Goal: Task Accomplishment & Management: Manage account settings

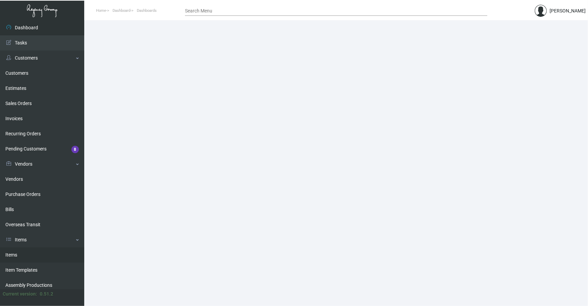
click at [28, 144] on link "Items" at bounding box center [42, 255] width 84 height 15
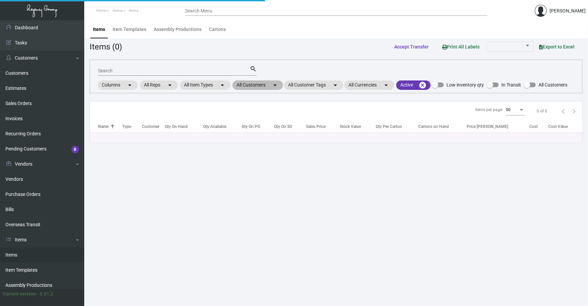
click at [195, 84] on mat-chip "All Customers arrow_drop_down" at bounding box center [258, 85] width 51 height 9
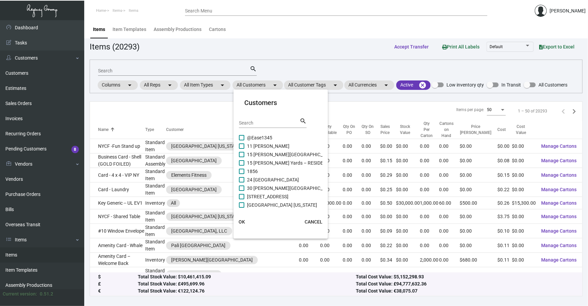
click at [195, 122] on input "Search" at bounding box center [269, 123] width 61 height 5
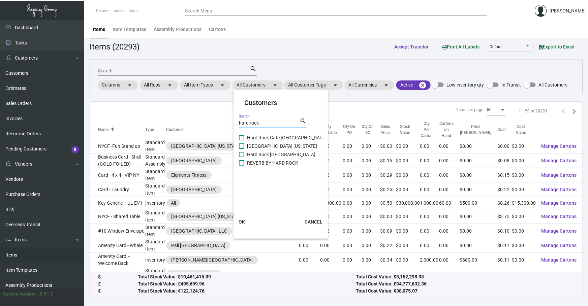
type input "hard rock"
click at [195, 144] on span "[GEOGRAPHIC_DATA] [US_STATE]" at bounding box center [282, 146] width 70 height 8
click at [195, 144] on input "[GEOGRAPHIC_DATA] [US_STATE]" at bounding box center [241, 149] width 0 height 0
checkbox input "true"
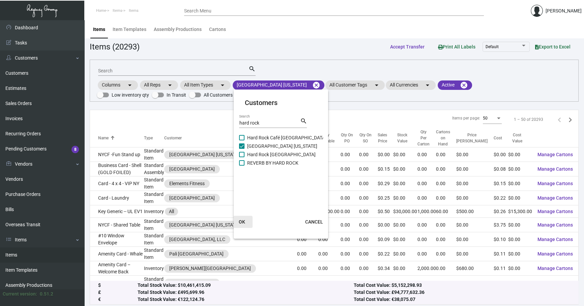
click at [195, 144] on span "OK" at bounding box center [242, 221] width 6 height 5
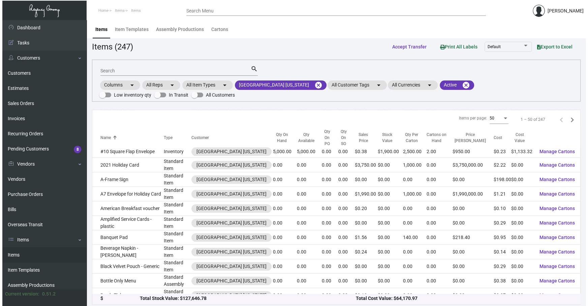
scroll to position [266, 0]
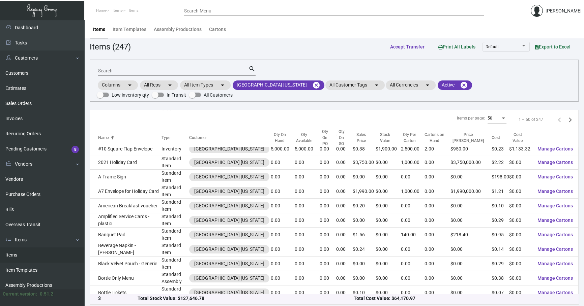
click at [154, 71] on input "Search" at bounding box center [173, 70] width 150 height 5
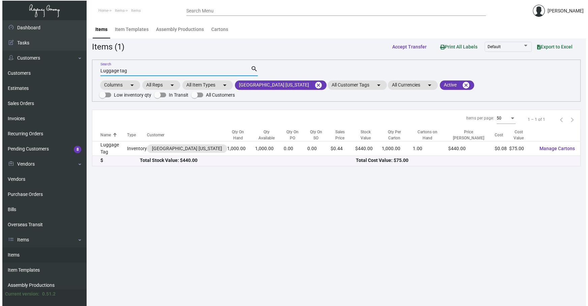
scroll to position [0, 0]
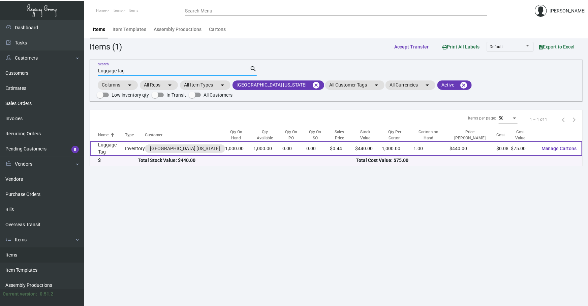
type input "Luggage tag"
click at [118, 144] on td "Luggage Tag" at bounding box center [107, 149] width 35 height 14
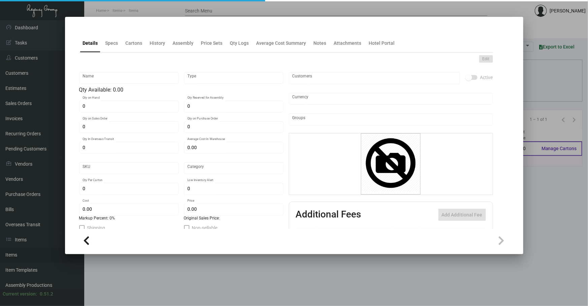
type input "Luggage Tag"
type input "Inventory"
type input "1,000"
type input "$ 0.07507"
type input "Standard"
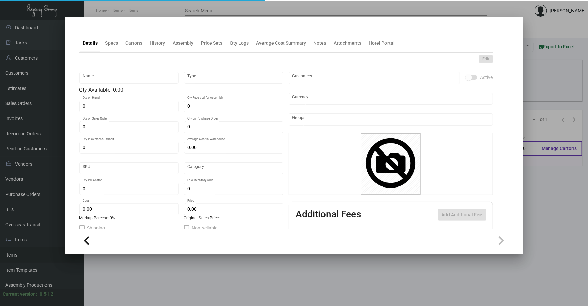
type input "1,000"
type input "5,000"
type input "$ 0.075"
type input "$ 0.44"
checkbox input "true"
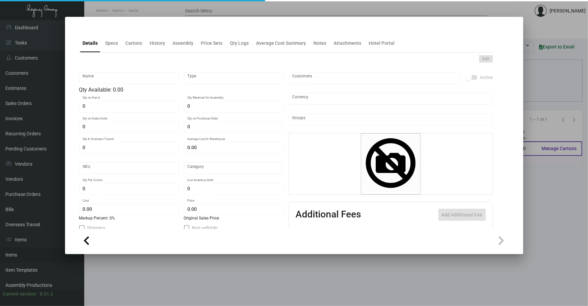
checkbox input "true"
type input "United States Dollar $"
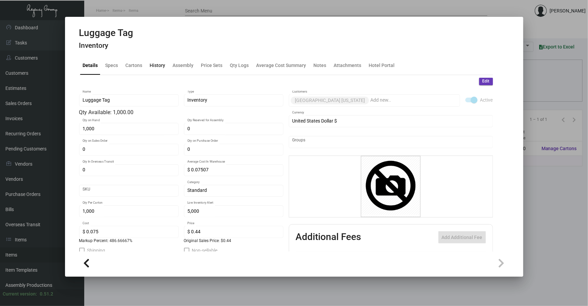
click at [148, 70] on div "History" at bounding box center [157, 66] width 21 height 16
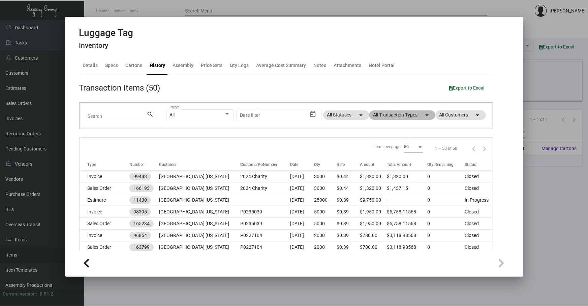
click at [195, 115] on mat-chip "All Transaction Types arrow_drop_down" at bounding box center [402, 115] width 66 height 9
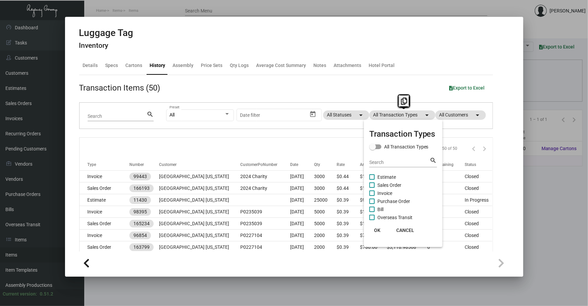
click at [195, 144] on span "Purchase Order" at bounding box center [393, 201] width 33 height 8
click at [195, 144] on input "Purchase Order" at bounding box center [372, 204] width 0 height 0
checkbox input "true"
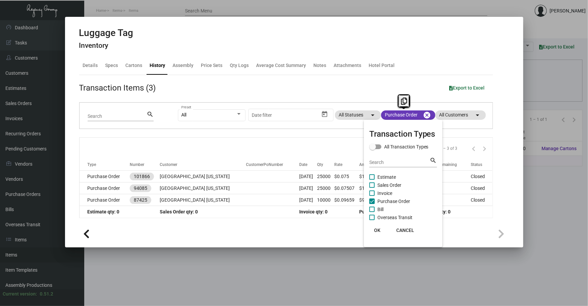
click at [195, 144] on span "OK" at bounding box center [377, 230] width 6 height 5
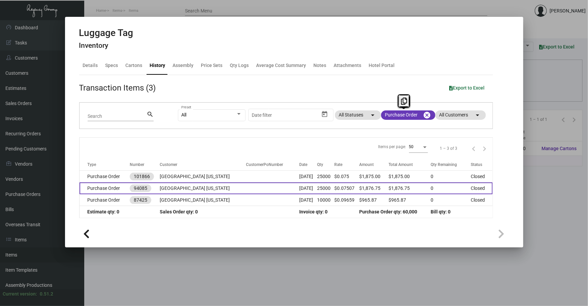
click at [195, 144] on td "[DATE]" at bounding box center [309, 189] width 18 height 12
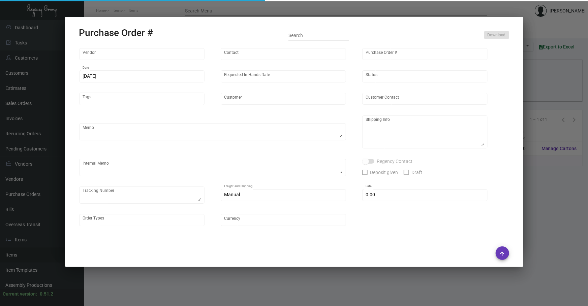
type input "Shanghai East Industrial Co., Ltd,"
type input "[PERSON_NAME]"
type input "94085"
type input "[DATE]"
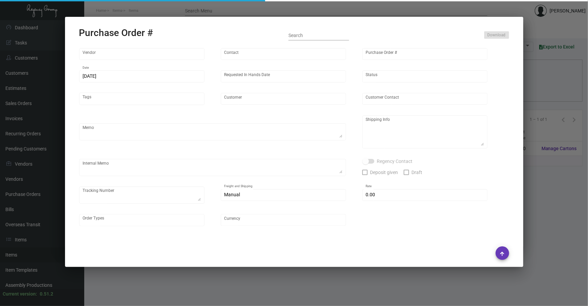
type input "[GEOGRAPHIC_DATA] [US_STATE]"
type textarea "15K ship by air by CNY. 10K ship by sea by [DATE]"
type textarea "Regency Group NJ - [PERSON_NAME] [STREET_ADDRESS]"
checkbox input "true"
type textarea "DHL 8475287693"
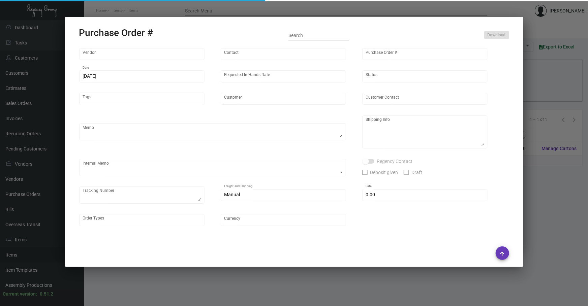
type input "$ 0.00"
type input "United States Dollar $"
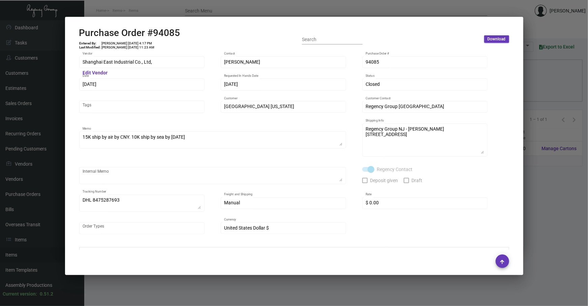
click at [195, 144] on div at bounding box center [294, 153] width 588 height 306
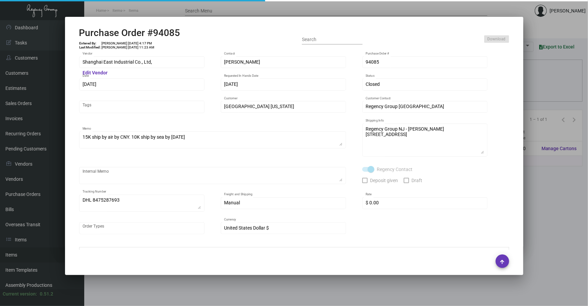
click at [195, 144] on div at bounding box center [294, 153] width 588 height 306
click at [195, 144] on main "Items Item Templates Assembly Productions Cartons Items (1) Accept Transfer Pri…" at bounding box center [336, 163] width 504 height 286
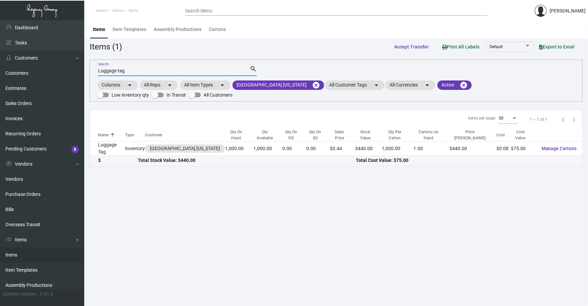
drag, startPoint x: 183, startPoint y: 71, endPoint x: 0, endPoint y: 0, distance: 196.6
click at [0, 10] on app-dashboard "Home Items Items Search Menu [PERSON_NAME] Dashboard Dashboard Tasks Customers …" at bounding box center [294, 153] width 588 height 306
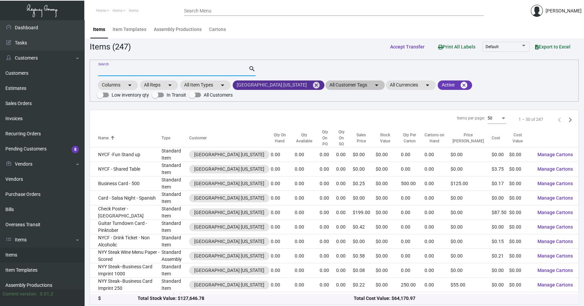
click at [195, 85] on mat-icon "cancel" at bounding box center [316, 85] width 8 height 8
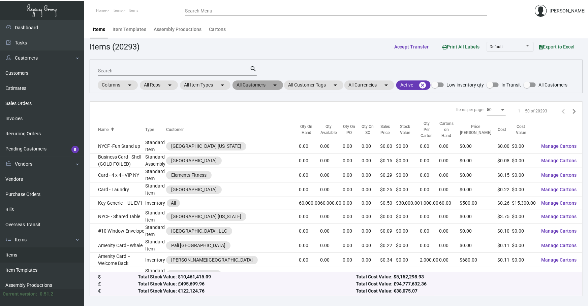
click at [195, 87] on mat-chip "All Customers arrow_drop_down" at bounding box center [258, 85] width 51 height 9
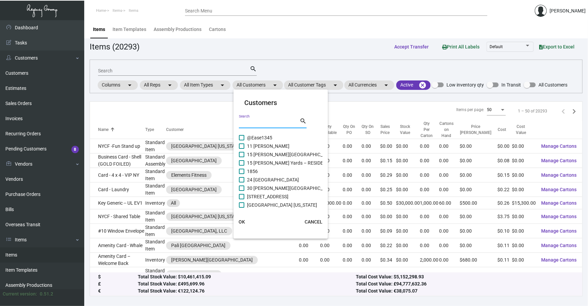
click at [195, 123] on input "Search" at bounding box center [269, 123] width 61 height 5
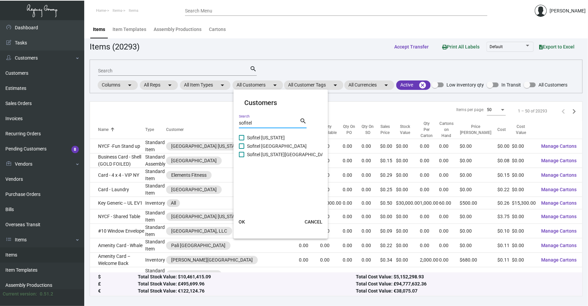
type input "sofitel"
click at [195, 137] on span "Sofitel [US_STATE]" at bounding box center [266, 138] width 38 height 8
click at [195, 141] on input "Sofitel [US_STATE]" at bounding box center [241, 141] width 0 height 0
checkbox input "true"
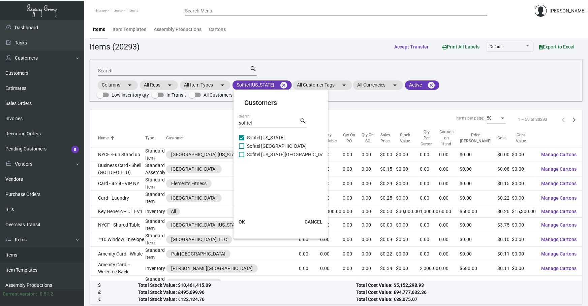
click at [195, 144] on button "OK" at bounding box center [242, 222] width 22 height 12
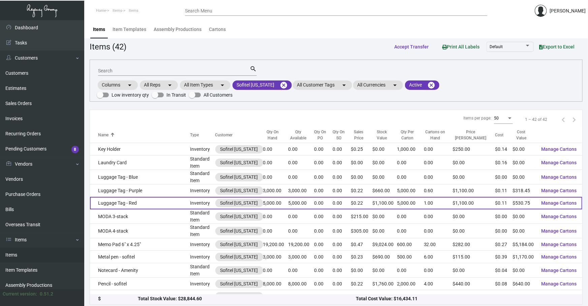
scroll to position [347, 0]
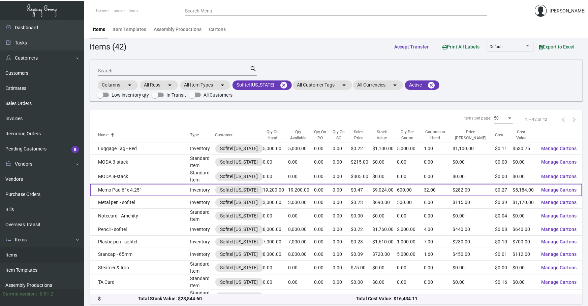
click at [133, 144] on td "Memo Pad 6" x 4.25"" at bounding box center [140, 190] width 100 height 12
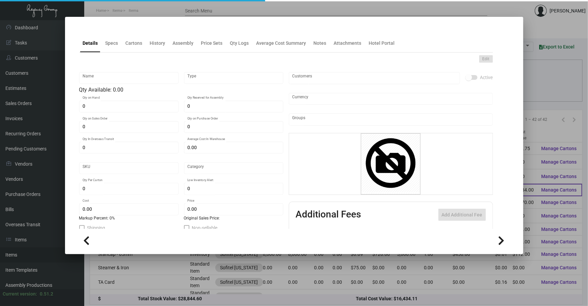
type input "Memo Pad 6" x 4.25""
type input "Inventory"
type input "19,200"
type input "$ 0.27"
type input "Standard"
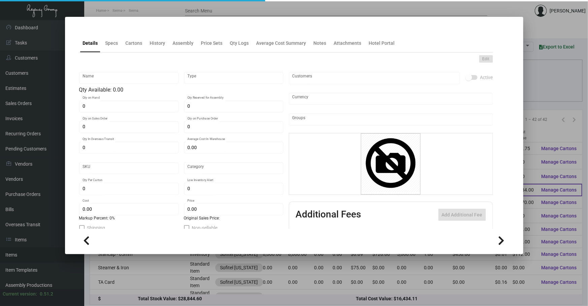
type input "600"
type input "$ 0.27"
type input "$ 0.47"
checkbox input "true"
type input "United States Dollar $"
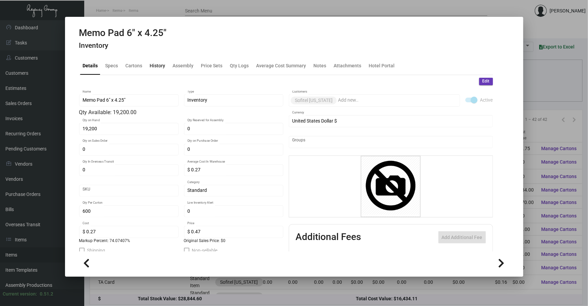
click at [155, 61] on div "History" at bounding box center [157, 66] width 21 height 16
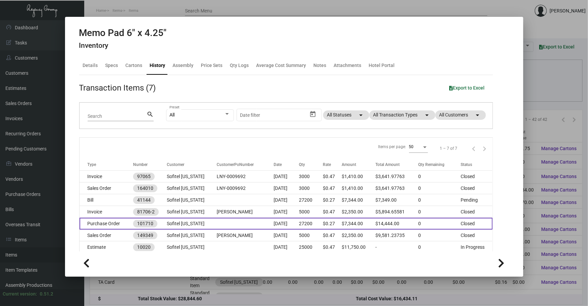
click at [195, 144] on td at bounding box center [245, 224] width 57 height 12
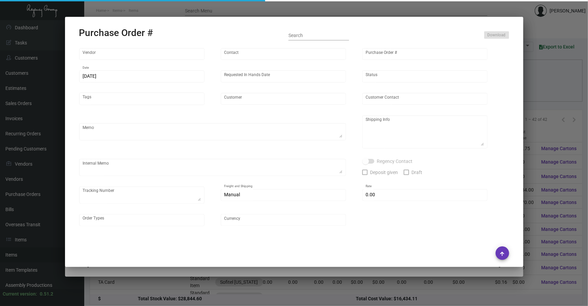
type input "[PERSON_NAME] Printing"
type input "[PERSON_NAME]"
type input "101710"
type input "[DATE]"
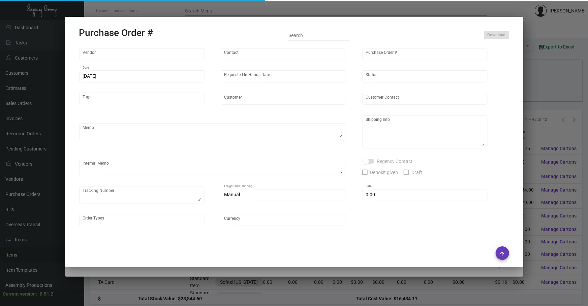
type input "Sofitel [US_STATE]"
type input "Amit ** [PERSON_NAME] ** Rangi"
type textarea "Some items will direct ship to hotel and the rest to NJ warehouse. Reference qu…"
type textarea "Sofitel [US_STATE] - Amit ** [PERSON_NAME] ** Rangi [STREET_ADDRESS][US_STATE]"
type textarea "[DATE] - Art approved vendors' proof. [DATE] Shipped from [PERSON_NAME] Printin…"
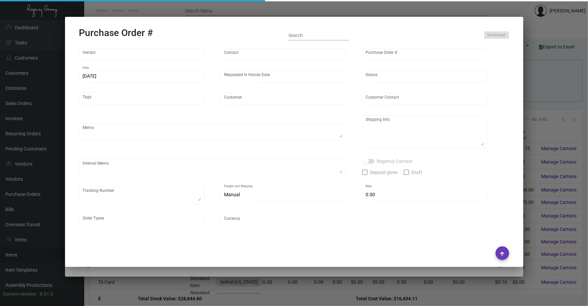
type input "$ 0.00"
type input "United States Dollar $"
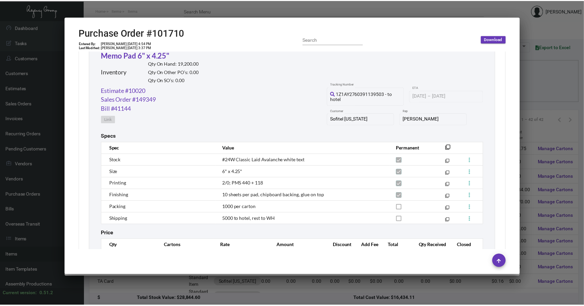
scroll to position [827, 0]
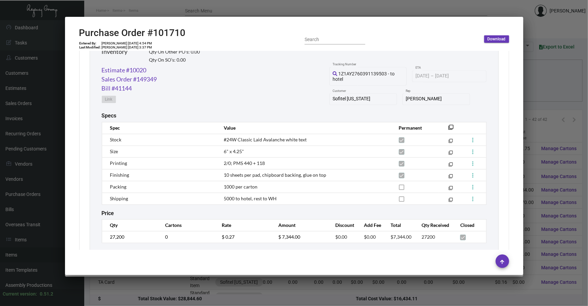
click at [195, 144] on div at bounding box center [294, 153] width 588 height 306
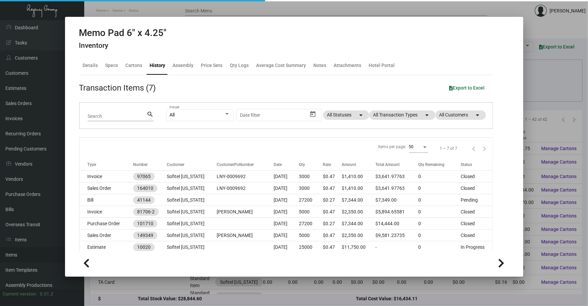
click at [195, 144] on div at bounding box center [294, 153] width 588 height 306
click at [195, 144] on div "Total Stock Value: $28,844.60" at bounding box center [247, 299] width 218 height 7
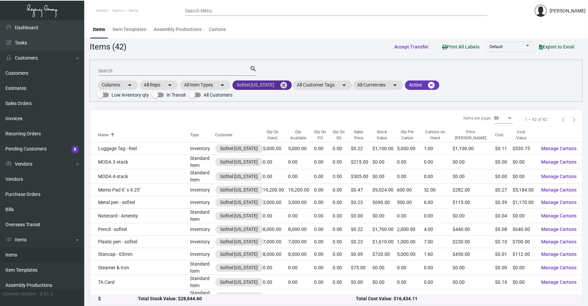
click at [195, 87] on mat-icon "cancel" at bounding box center [284, 85] width 8 height 8
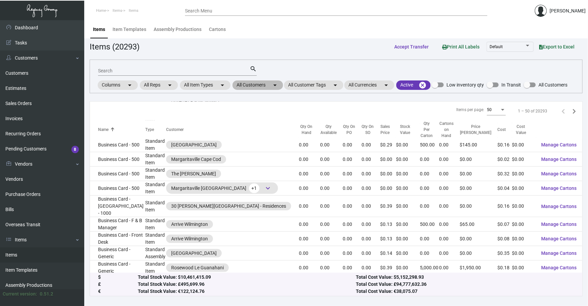
click at [195, 81] on mat-icon "arrow_drop_down" at bounding box center [275, 85] width 8 height 8
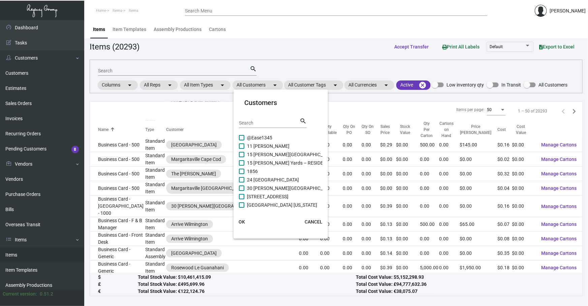
click at [195, 118] on div "Search" at bounding box center [269, 123] width 61 height 10
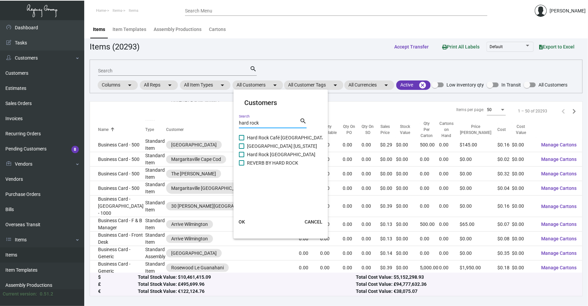
type input "hard rock"
click at [195, 144] on span at bounding box center [241, 146] width 5 height 5
click at [195, 144] on input "[GEOGRAPHIC_DATA] [US_STATE]" at bounding box center [241, 149] width 0 height 0
checkbox input "true"
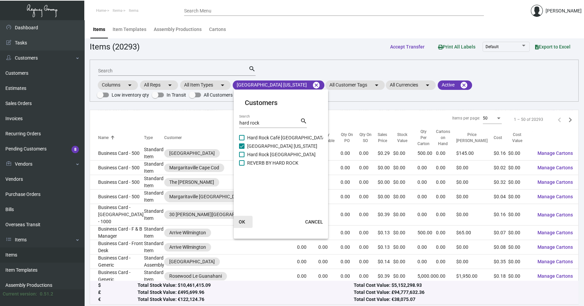
click at [195, 144] on span "OK" at bounding box center [242, 221] width 6 height 5
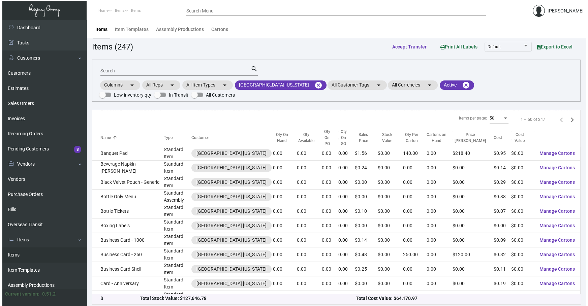
scroll to position [398, 0]
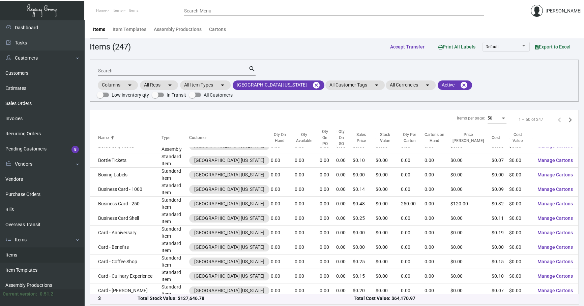
click at [159, 69] on input "Search" at bounding box center [173, 70] width 150 height 5
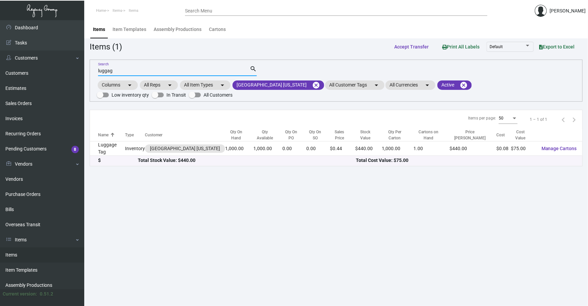
scroll to position [0, 0]
type input "luggag"
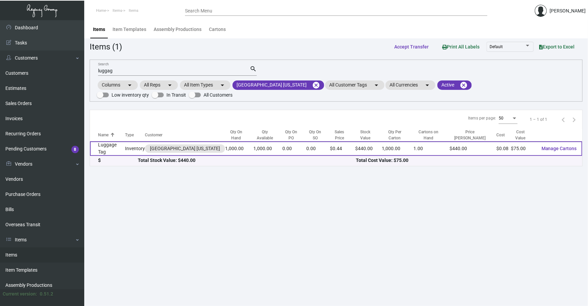
click at [118, 144] on td "Luggage Tag" at bounding box center [107, 149] width 35 height 14
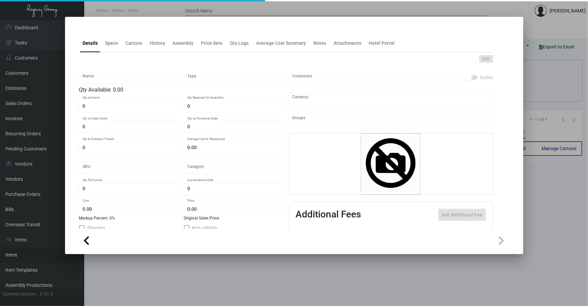
type input "Luggage Tag"
type input "Inventory"
type input "1,000"
type input "$ 0.07507"
type input "Standard"
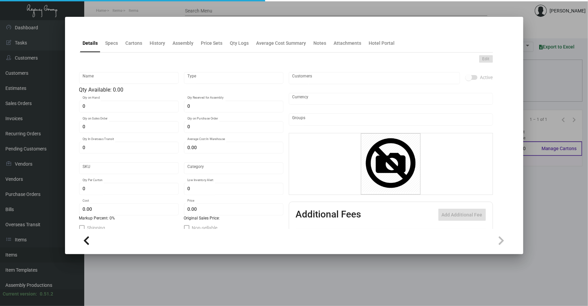
type input "1,000"
type input "5,000"
type input "$ 0.075"
type input "$ 0.44"
checkbox input "true"
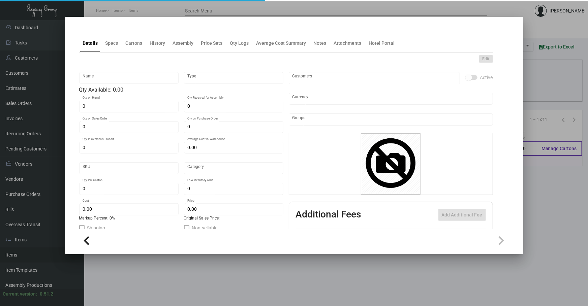
checkbox input "true"
type input "United States Dollar $"
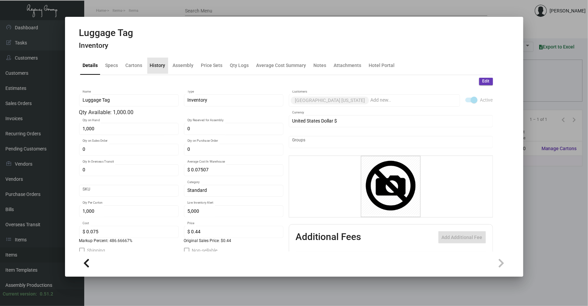
click at [167, 70] on div "History" at bounding box center [157, 66] width 21 height 16
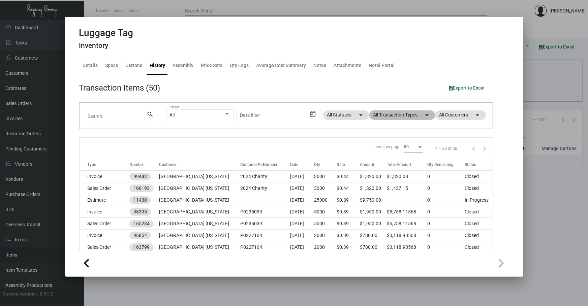
click at [195, 111] on mat-chip "All Transaction Types arrow_drop_down" at bounding box center [402, 115] width 66 height 9
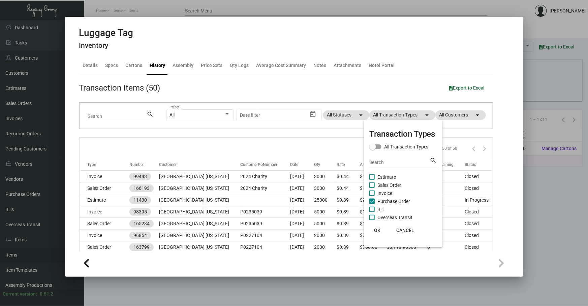
click at [195, 144] on span "Purchase Order" at bounding box center [393, 201] width 33 height 8
click at [195, 144] on input "Purchase Order" at bounding box center [372, 204] width 0 height 0
click at [195, 144] on span "Purchase Order" at bounding box center [393, 201] width 33 height 8
click at [195, 144] on input "Purchase Order" at bounding box center [372, 204] width 0 height 0
checkbox input "true"
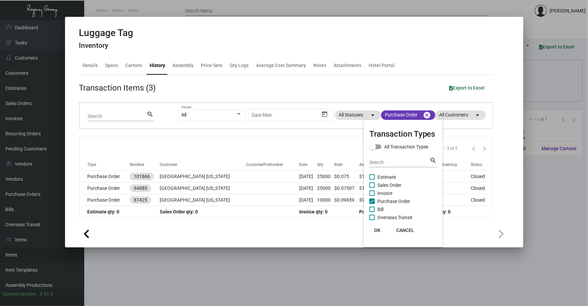
drag, startPoint x: 373, startPoint y: 232, endPoint x: 354, endPoint y: 217, distance: 23.3
click at [195, 144] on button "OK" at bounding box center [378, 230] width 22 height 12
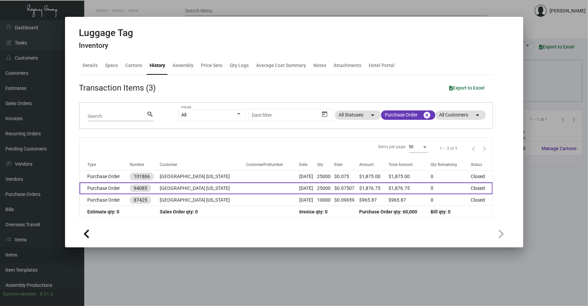
click at [195, 144] on td "[GEOGRAPHIC_DATA] [US_STATE]" at bounding box center [203, 189] width 87 height 12
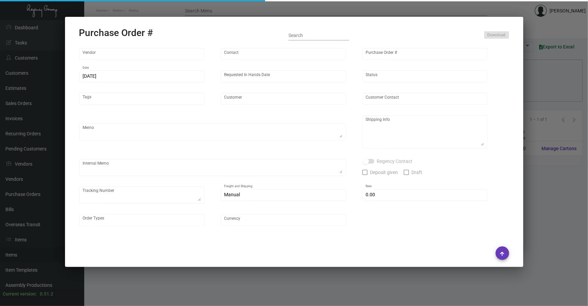
type input "Shanghai East Industrial Co., Ltd,"
type input "[PERSON_NAME]"
type input "94085"
type input "[DATE]"
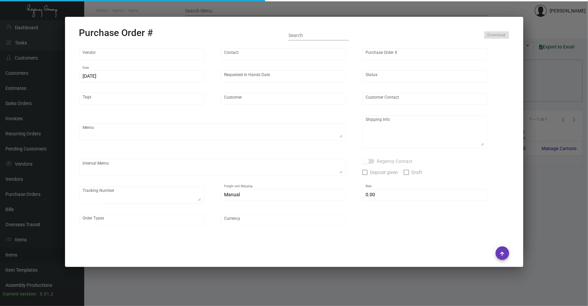
type input "[GEOGRAPHIC_DATA] [US_STATE]"
type textarea "15K ship by air by CNY. 10K ship by sea by [DATE]"
type textarea "Regency Group NJ - [PERSON_NAME] [STREET_ADDRESS]"
checkbox input "true"
type textarea "DHL 8475287693"
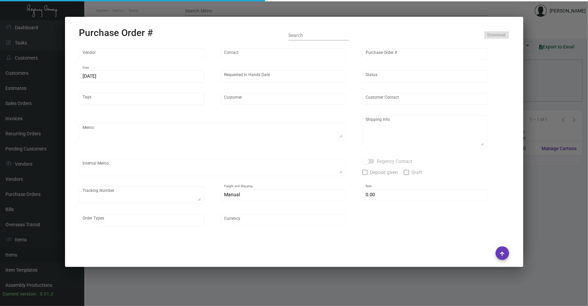
type input "$ 0.00"
type input "United States Dollar $"
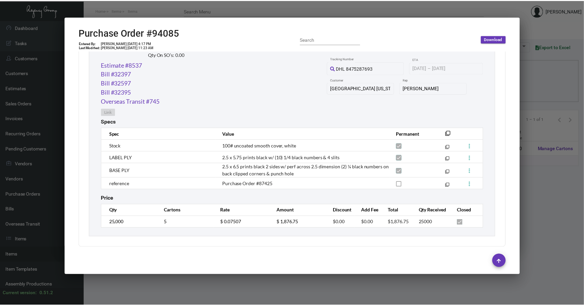
scroll to position [341, 0]
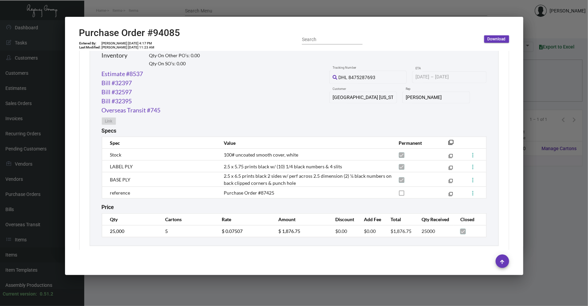
click at [195, 80] on div at bounding box center [294, 153] width 588 height 306
click at [195, 79] on div at bounding box center [294, 153] width 588 height 306
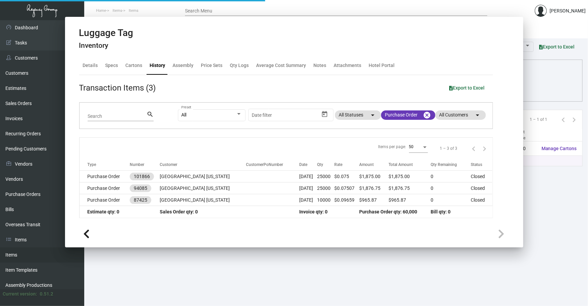
click at [195, 80] on div "Columns arrow_drop_down All Reps arrow_drop_down All Item Types arrow_drop_down…" at bounding box center [336, 90] width 479 height 20
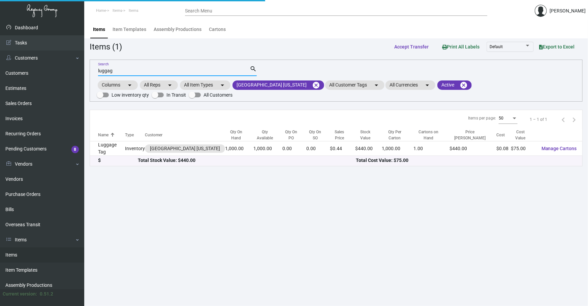
drag, startPoint x: 194, startPoint y: 69, endPoint x: 0, endPoint y: 24, distance: 199.0
click at [0, 56] on div "Dashboard Dashboard Tasks Customers Customers Estimates Sales Orders Invoices R…" at bounding box center [294, 163] width 588 height 286
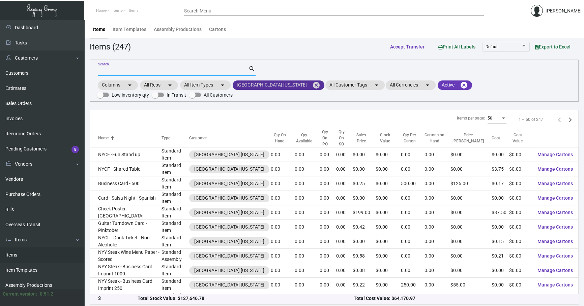
click at [195, 86] on mat-icon "cancel" at bounding box center [316, 85] width 8 height 8
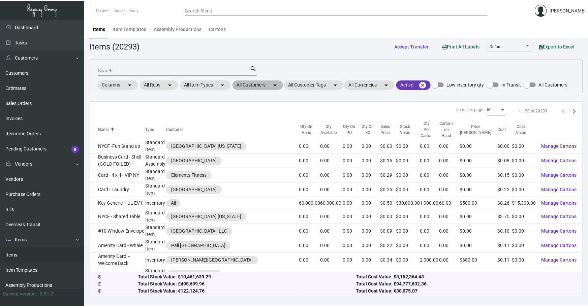
click at [195, 87] on mat-chip "All Customers arrow_drop_down" at bounding box center [258, 85] width 51 height 9
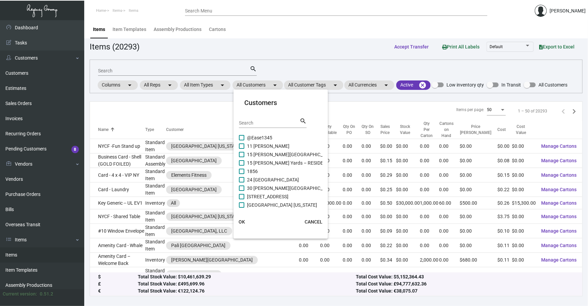
click at [195, 125] on input "Search" at bounding box center [269, 123] width 61 height 5
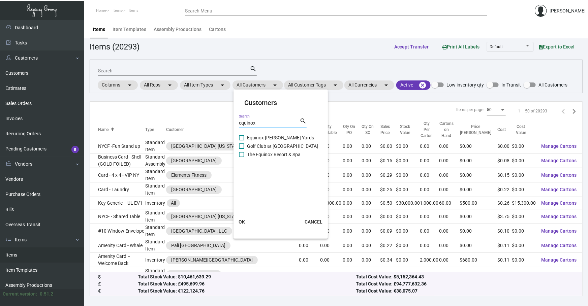
type input "equinox"
click at [195, 138] on span "Equinox [PERSON_NAME] Yards" at bounding box center [280, 138] width 67 height 8
click at [195, 141] on input "Equinox [PERSON_NAME] Yards" at bounding box center [241, 141] width 0 height 0
checkbox input "true"
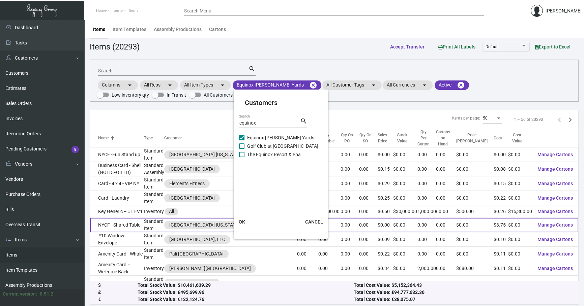
click at [195, 144] on button "OK" at bounding box center [242, 222] width 22 height 12
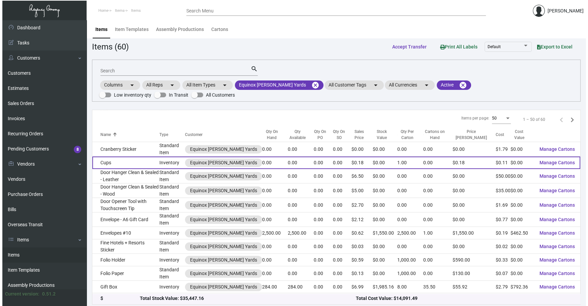
scroll to position [122, 0]
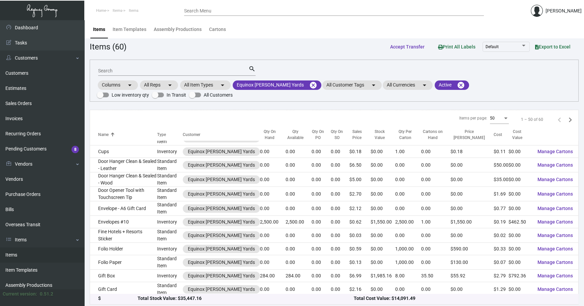
click at [195, 70] on input "Search" at bounding box center [173, 70] width 150 height 5
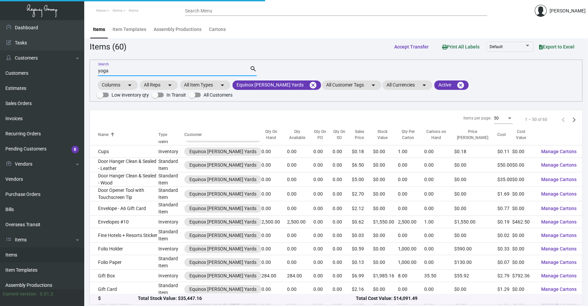
scroll to position [0, 0]
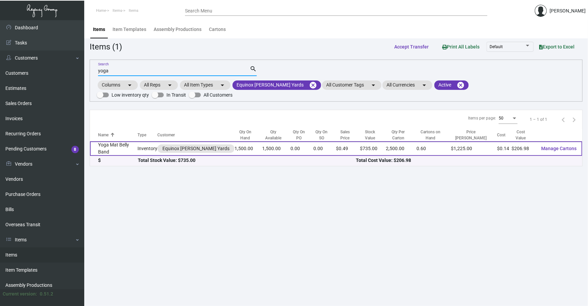
type input "yoga"
click at [114, 144] on td "Yoga Mat Belly Band" at bounding box center [114, 149] width 48 height 14
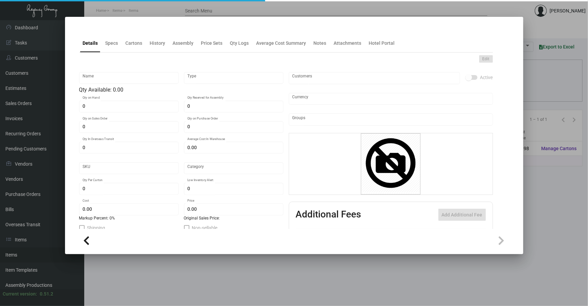
type input "Yoga Mat Belly Band"
type input "Inventory"
type input "1,500"
type input "$ 0.68992"
type input "1198"
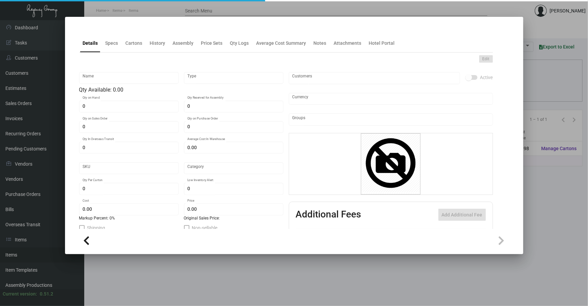
type input "Standard"
type input "2,500"
type input "$ 0.13798"
type input "$ 0.49"
type textarea "Yoga Mat Belly Band: size 18x3 #100 white text stock, printing 1/0 black ink wi…"
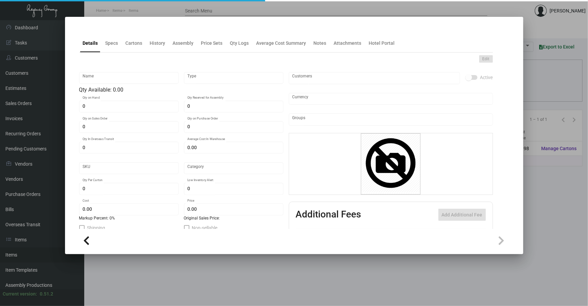
type textarea "Yoga Mat Belly Band: size 18x3 #100 white text stock, printing 1/0 black ink wi…"
checkbox input "true"
type input "United States Dollar $"
